Goal: Find specific page/section

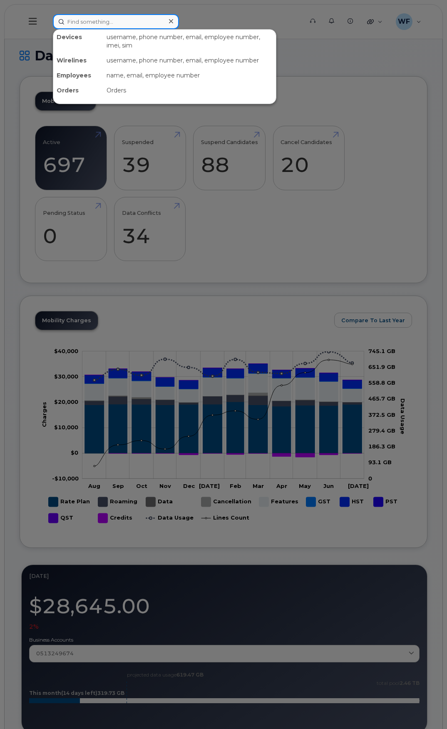
click at [82, 25] on input at bounding box center [116, 21] width 126 height 15
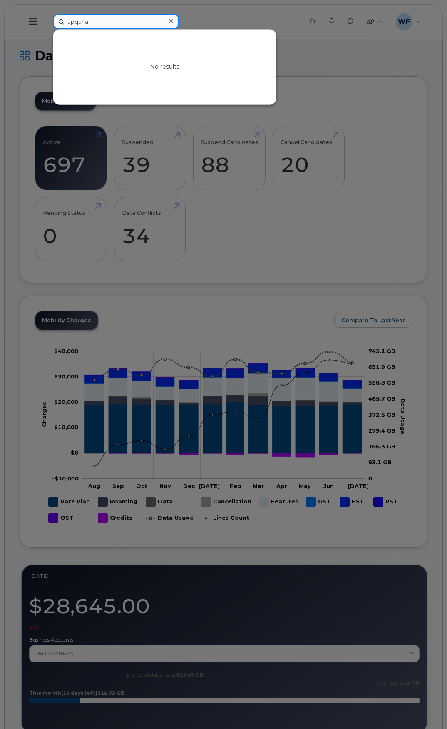
type input "upquhart"
drag, startPoint x: 84, startPoint y: 21, endPoint x: 60, endPoint y: 18, distance: 24.4
click at [60, 18] on input "upquhart" at bounding box center [116, 21] width 126 height 15
click at [356, 99] on div at bounding box center [223, 364] width 447 height 729
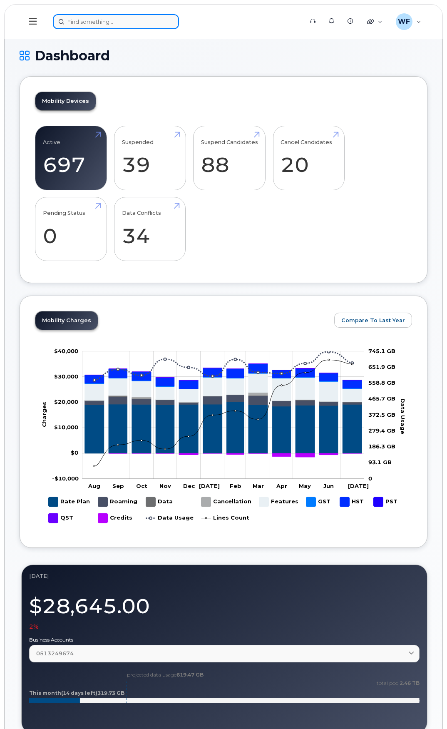
click at [119, 20] on input at bounding box center [116, 21] width 126 height 15
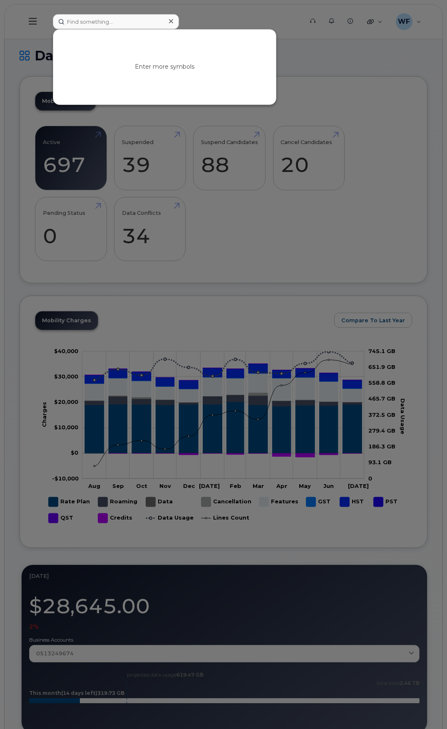
click at [217, 17] on div at bounding box center [223, 364] width 447 height 729
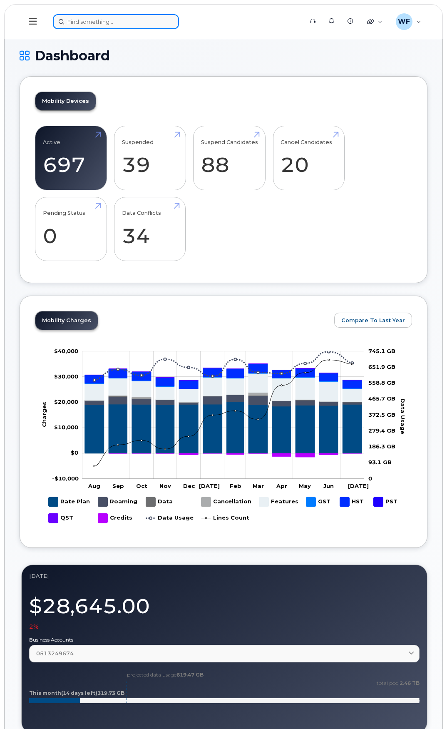
click at [122, 24] on input at bounding box center [116, 21] width 126 height 15
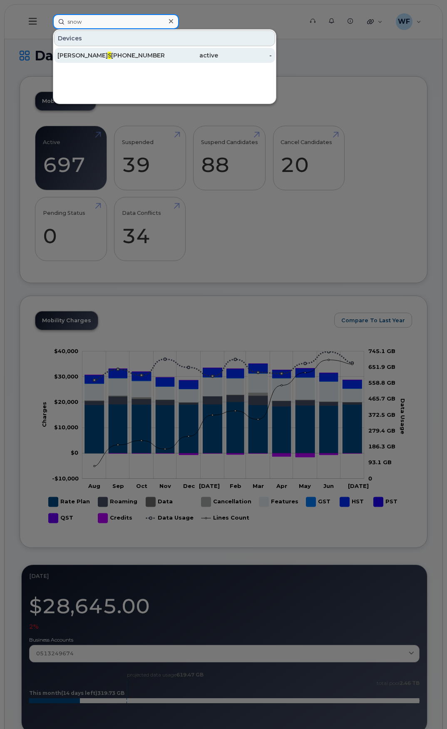
type input "snow"
click at [108, 56] on span "Snow" at bounding box center [116, 55] width 17 height 7
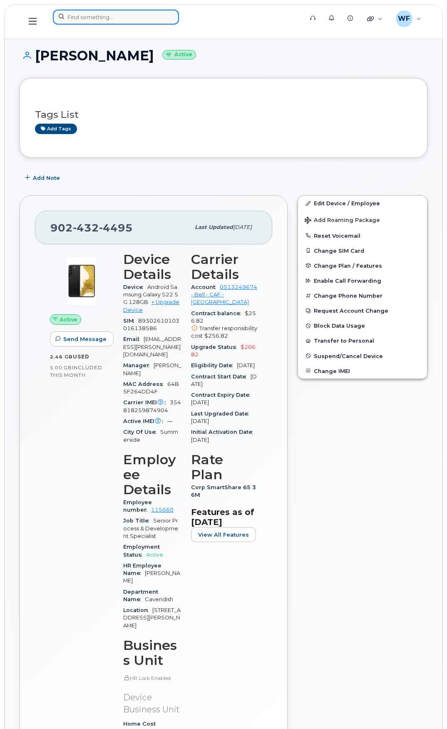
click at [125, 15] on input at bounding box center [116, 17] width 126 height 15
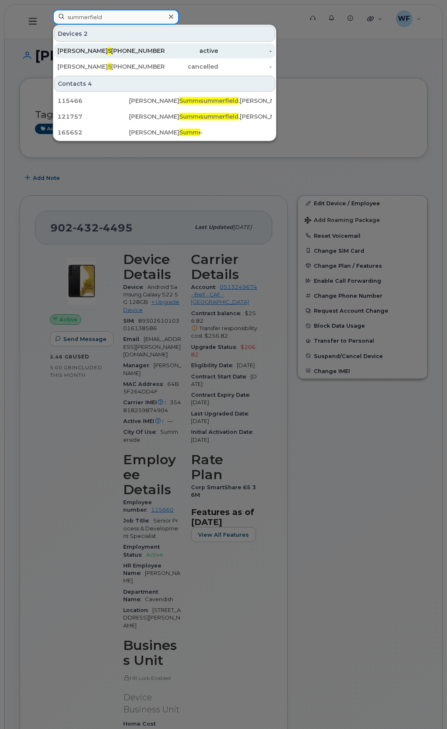
type input "summerfield"
click at [108, 50] on span "Summerfield" at bounding box center [127, 50] width 39 height 7
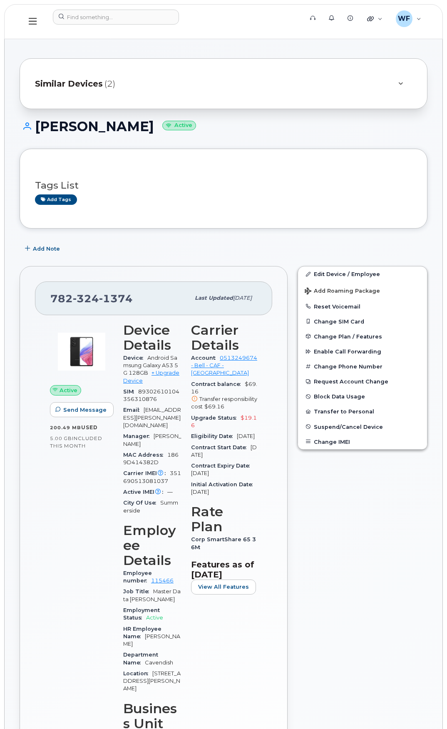
click at [181, 76] on div "Similar Devices (2)" at bounding box center [212, 84] width 354 height 20
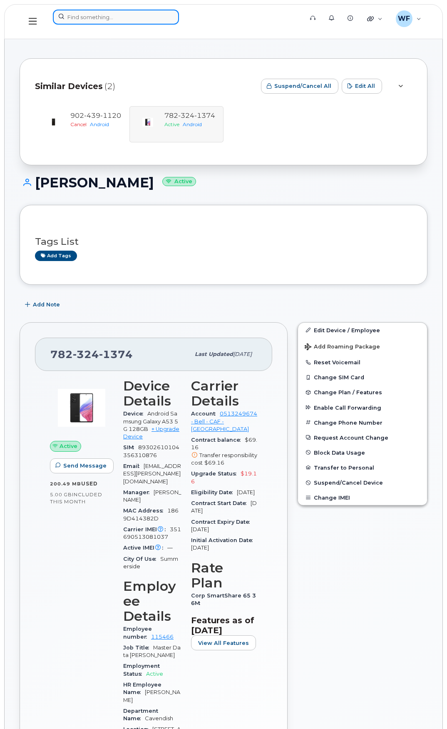
click at [102, 15] on input at bounding box center [116, 17] width 126 height 15
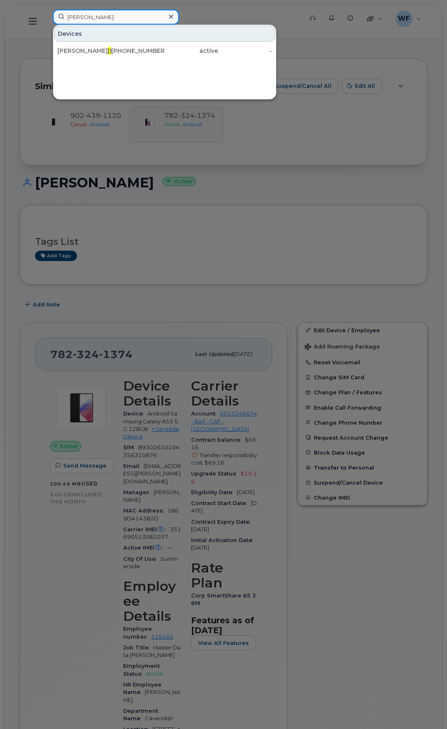
type input "burl"
drag, startPoint x: 94, startPoint y: 17, endPoint x: 27, endPoint y: 10, distance: 67.5
click at [46, 10] on div "burl Devices Shawn Burl eigh 782-324-0398 active -" at bounding box center [175, 22] width 258 height 24
